Goal: Check status

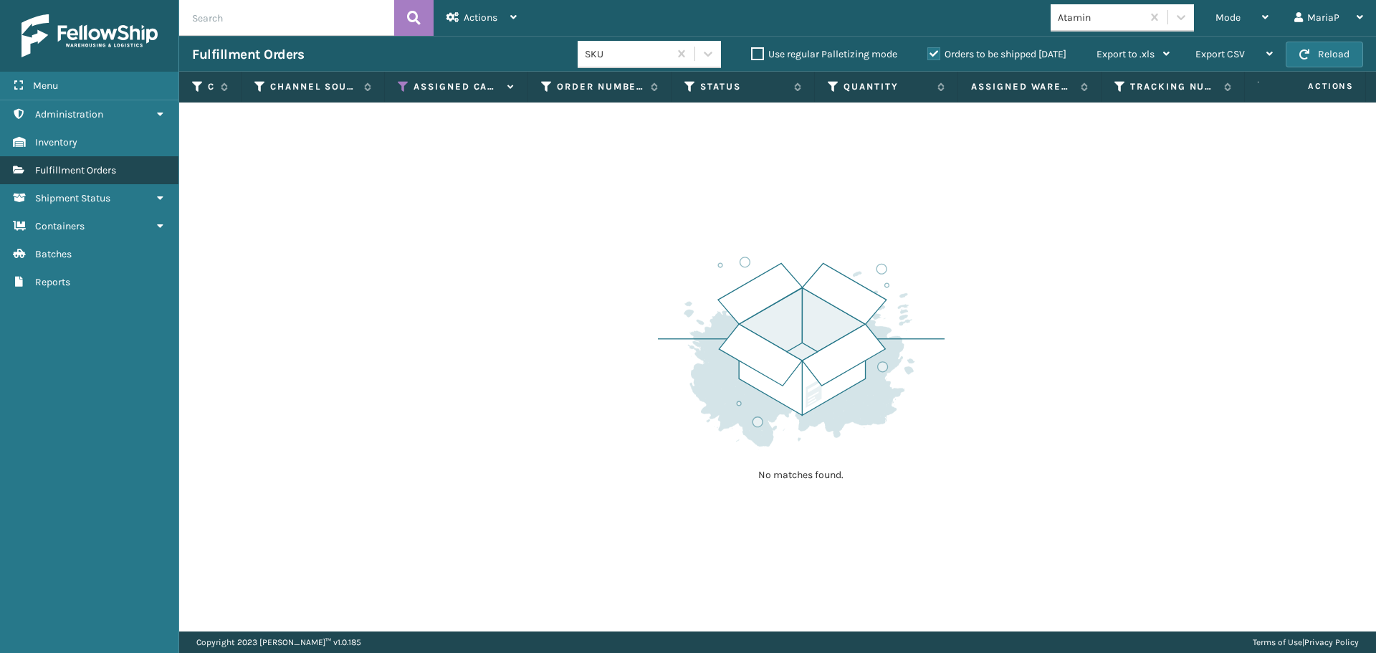
click at [115, 169] on span "Fulfillment Orders" at bounding box center [75, 170] width 81 height 12
click at [293, 32] on input "text" at bounding box center [286, 18] width 215 height 36
type input "20200953"
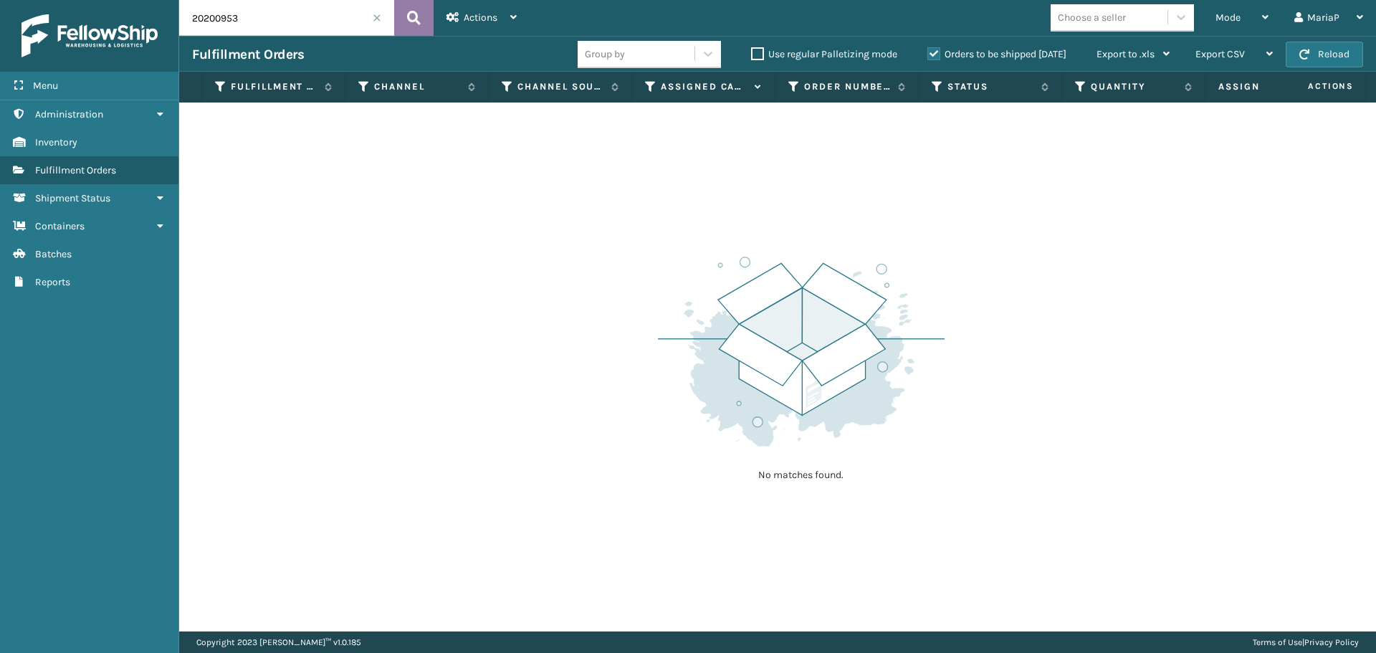
click at [409, 16] on icon at bounding box center [414, 18] width 14 height 22
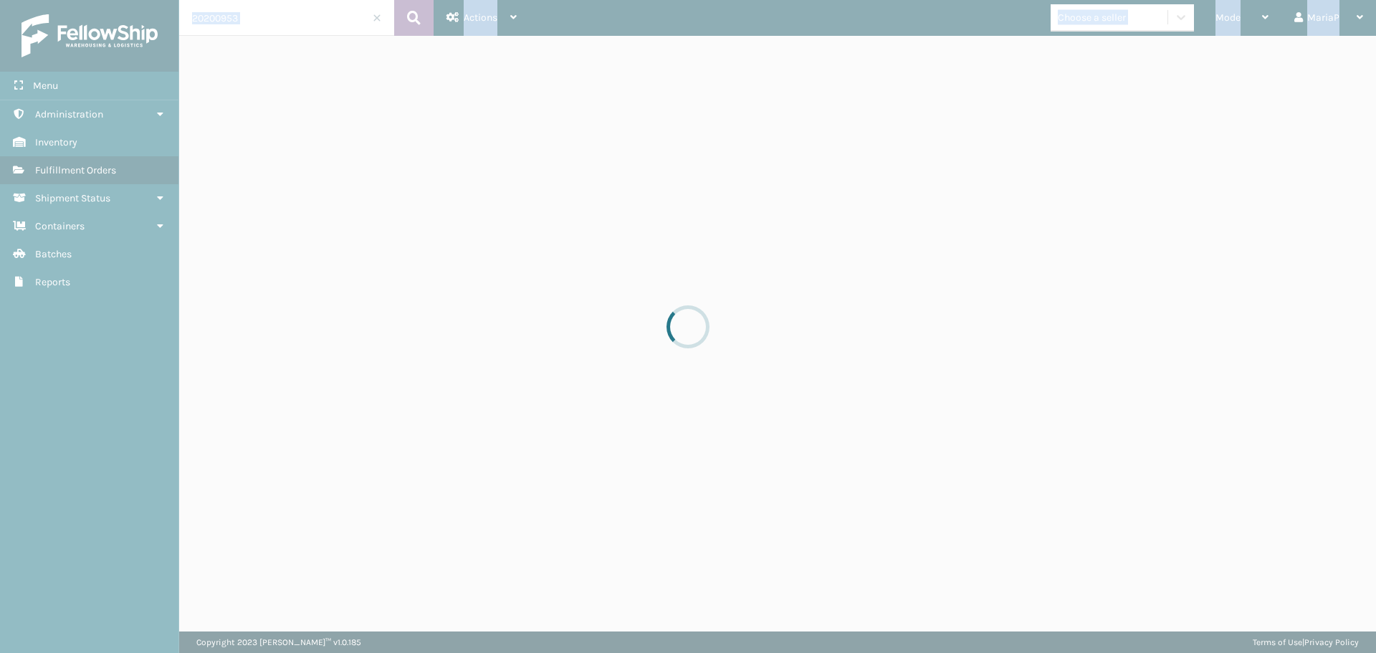
click at [409, 16] on icon at bounding box center [414, 18] width 14 height 22
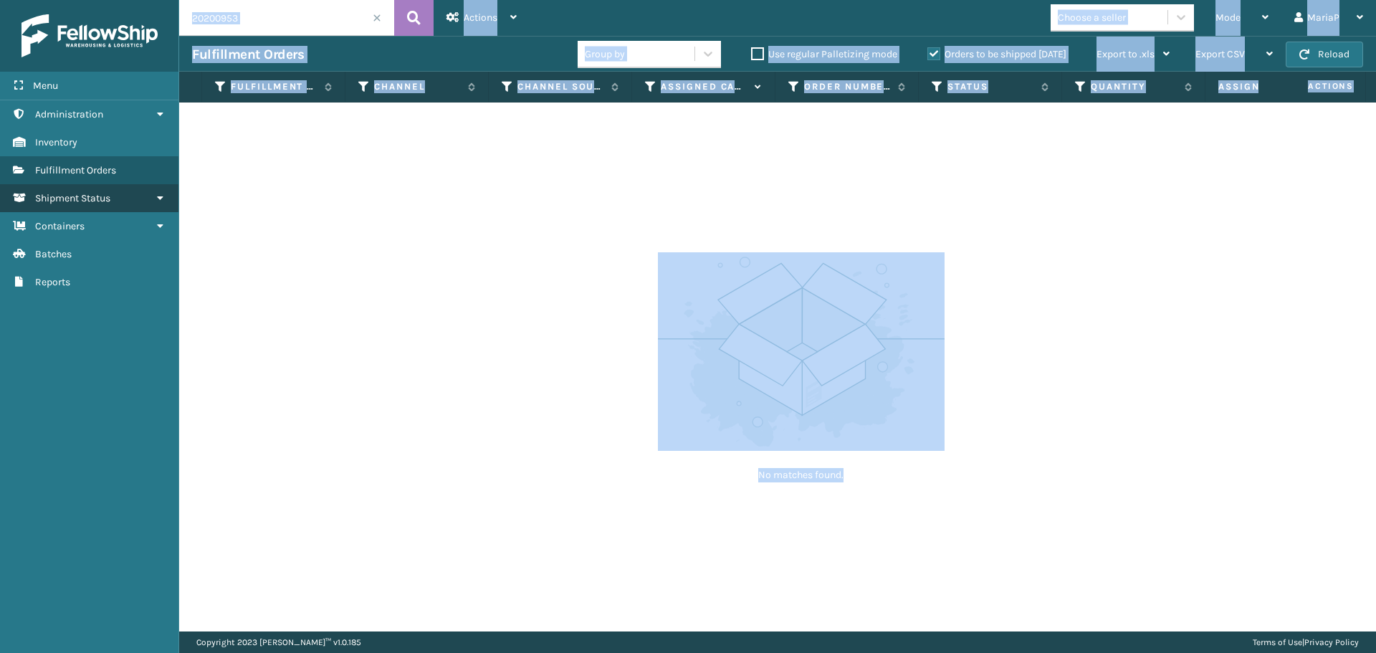
click at [82, 194] on span "Shipment Status" at bounding box center [72, 198] width 75 height 12
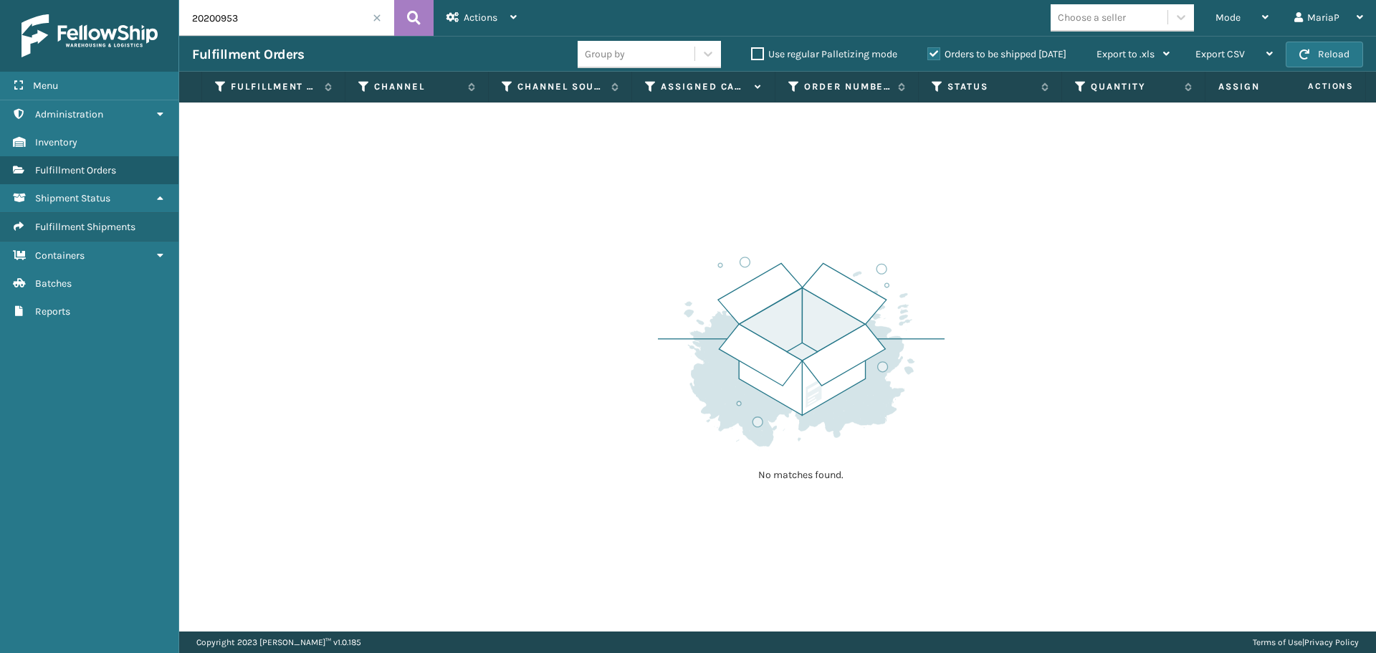
click at [225, 24] on input "20200953" at bounding box center [286, 18] width 215 height 36
click at [54, 179] on link "Fulfillment Orders Fulfillment Orders" at bounding box center [89, 170] width 178 height 28
